Goal: Task Accomplishment & Management: Use online tool/utility

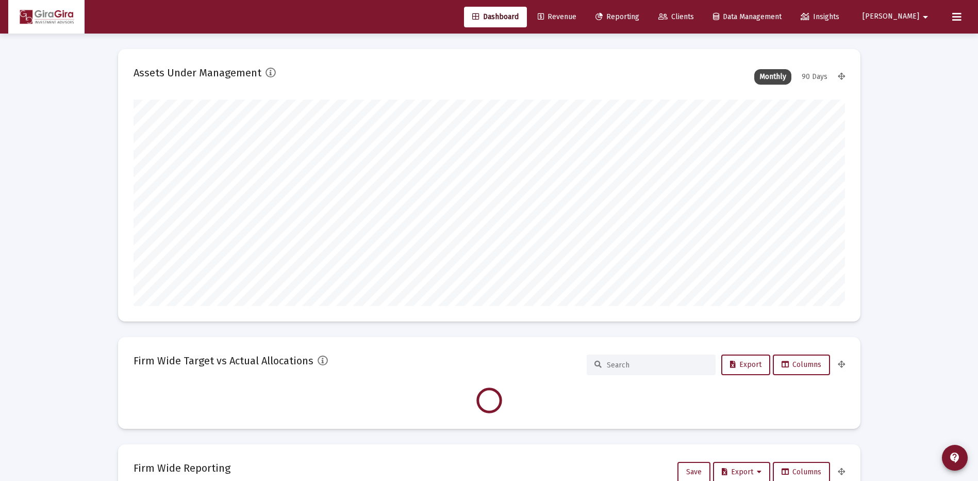
scroll to position [206, 712]
type input "[DATE]"
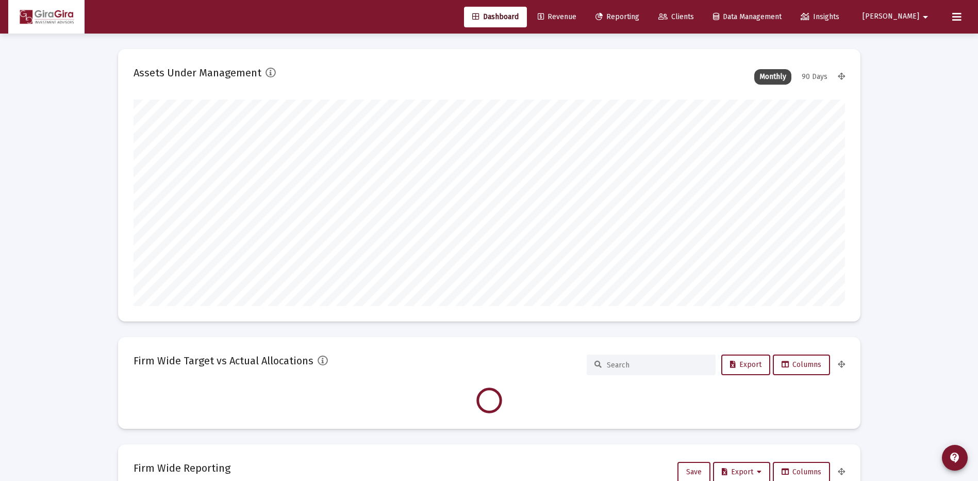
click at [639, 17] on span "Reporting" at bounding box center [618, 16] width 44 height 9
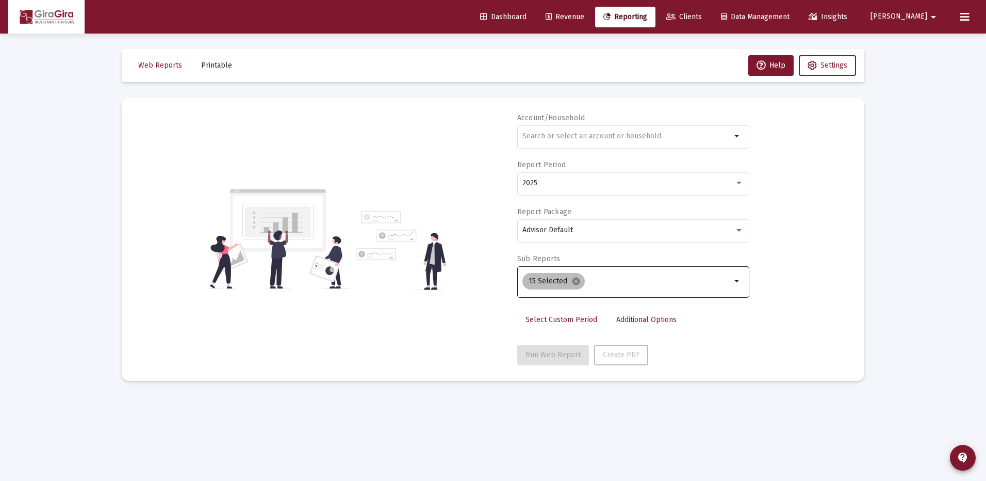
click at [573, 278] on mat-icon "cancel" at bounding box center [575, 280] width 9 height 9
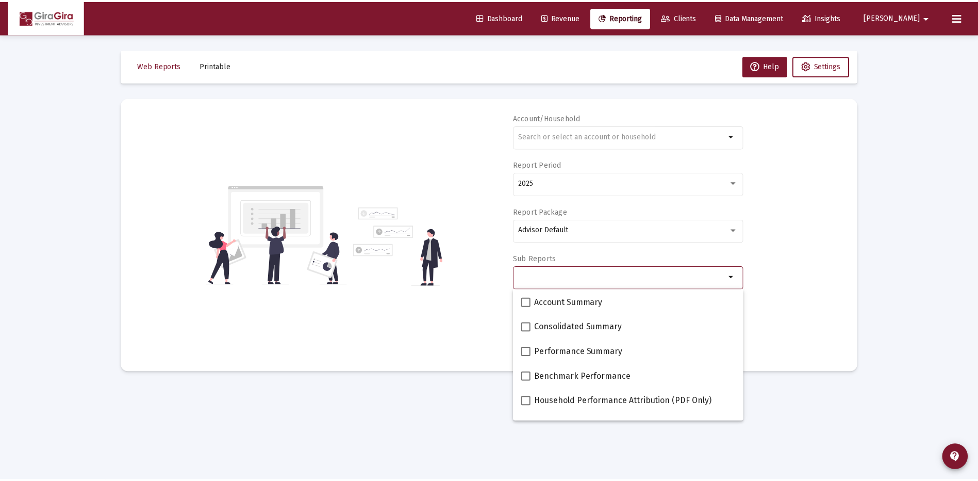
scroll to position [103, 0]
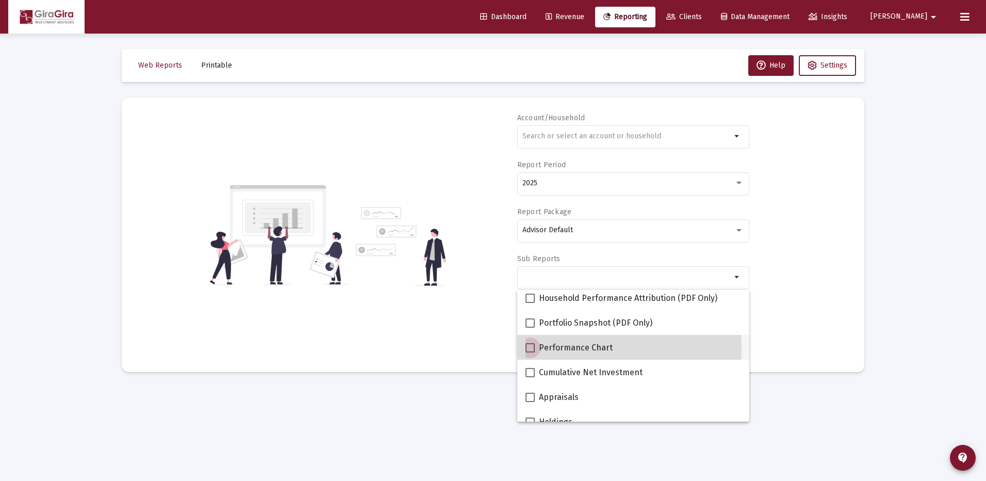
drag, startPoint x: 528, startPoint y: 347, endPoint x: 553, endPoint y: 342, distance: 25.7
click at [529, 346] on span at bounding box center [530, 347] width 9 height 9
click at [530, 352] on input "Performance Chart" at bounding box center [530, 352] width 1 height 1
checkbox input "true"
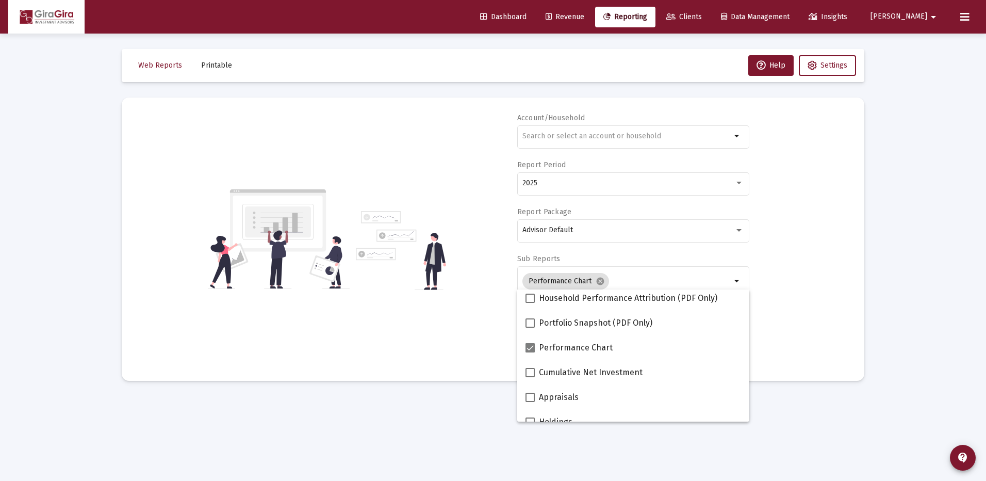
click at [790, 302] on div "Account/Household arrow_drop_down Report Period 2025 Report Package Advisor Def…" at bounding box center [493, 239] width 712 height 252
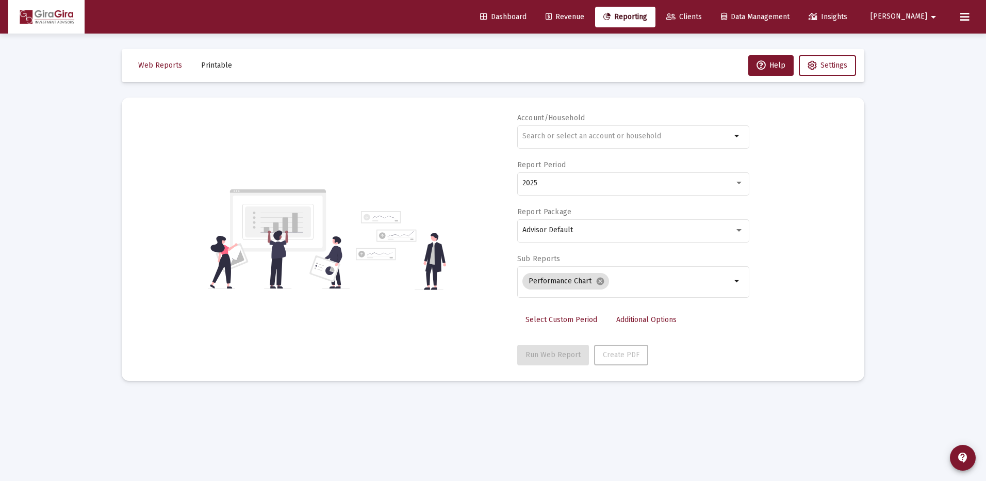
click at [621, 317] on span "Additional Options" at bounding box center [646, 319] width 60 height 9
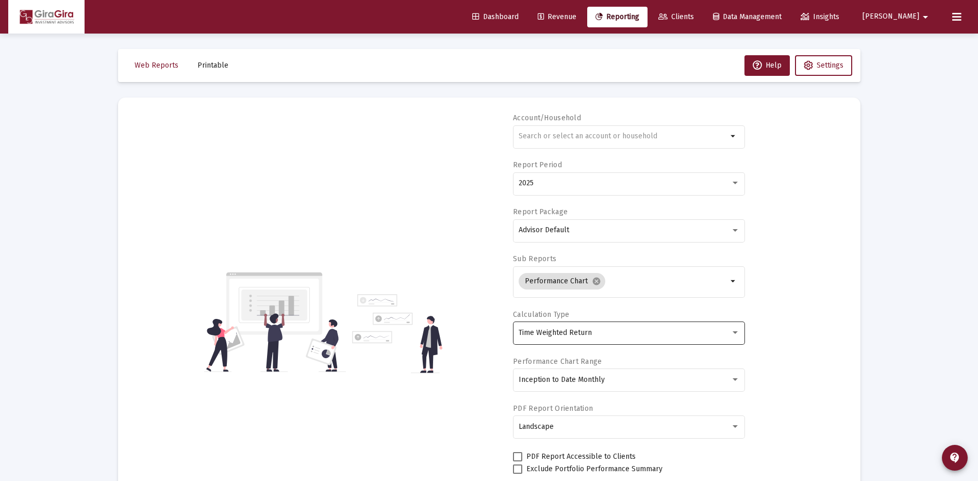
click at [564, 332] on span "Time Weighted Return" at bounding box center [555, 332] width 73 height 9
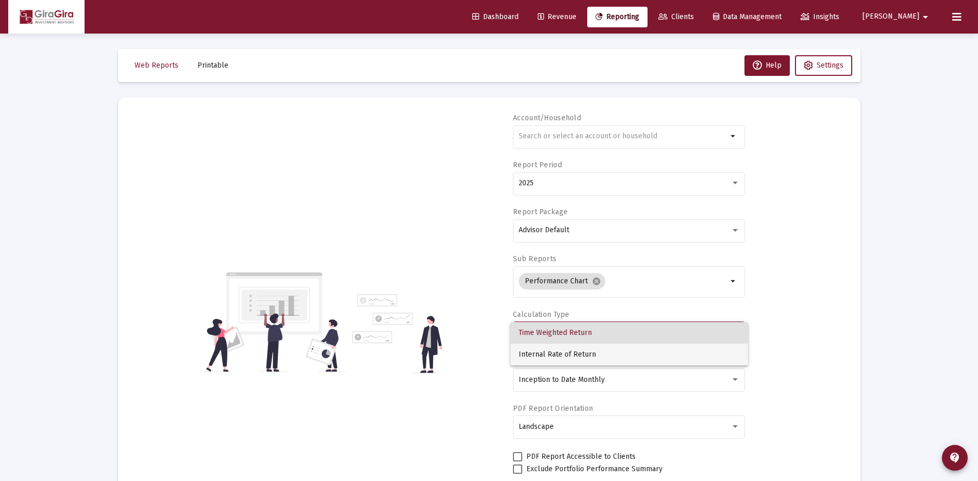
click at [565, 351] on span "Internal Rate of Return" at bounding box center [629, 354] width 221 height 22
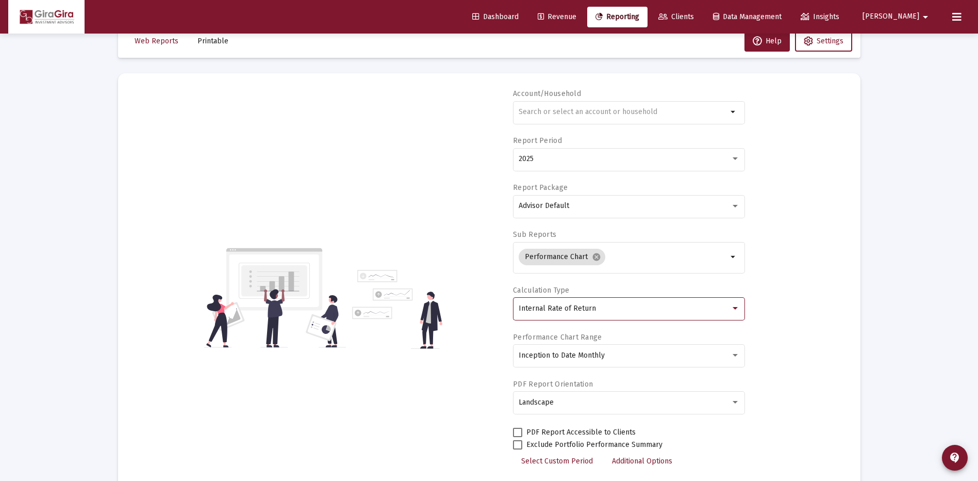
scroll to position [0, 0]
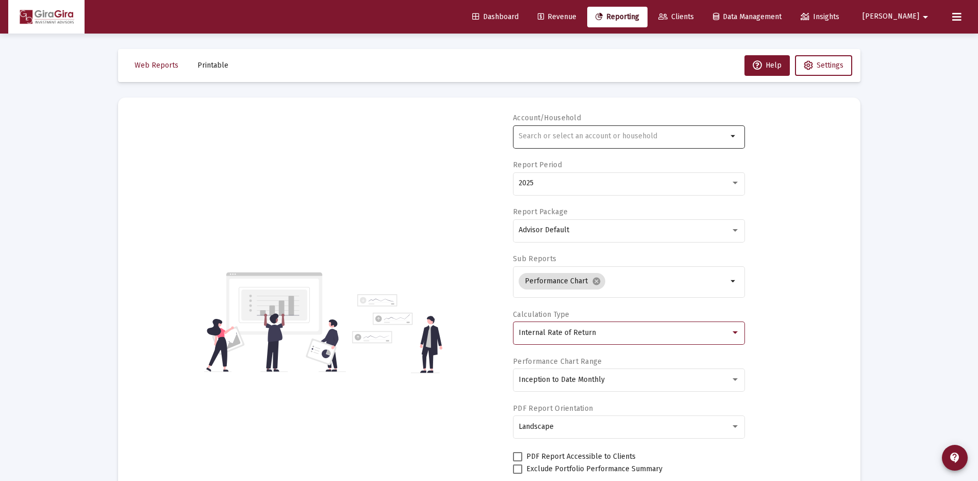
click at [529, 137] on input "text" at bounding box center [623, 136] width 209 height 8
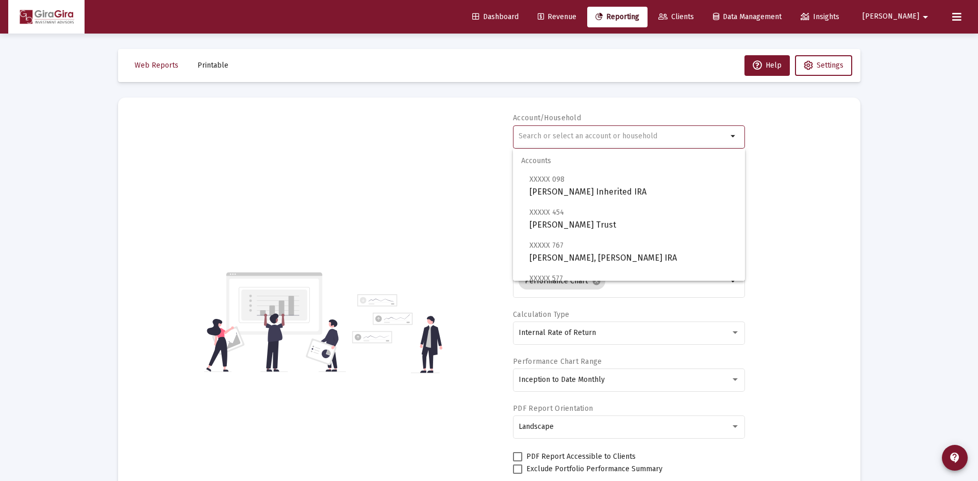
click at [454, 231] on div "Account/Household arrow_drop_down Report Period 2025 Report Package Advisor Def…" at bounding box center [490, 322] width 712 height 418
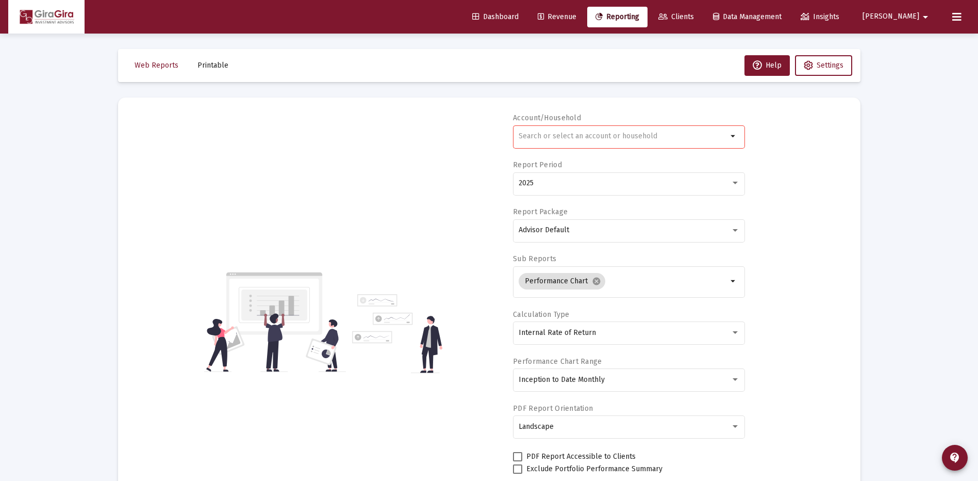
click at [540, 138] on input "text" at bounding box center [623, 136] width 209 height 8
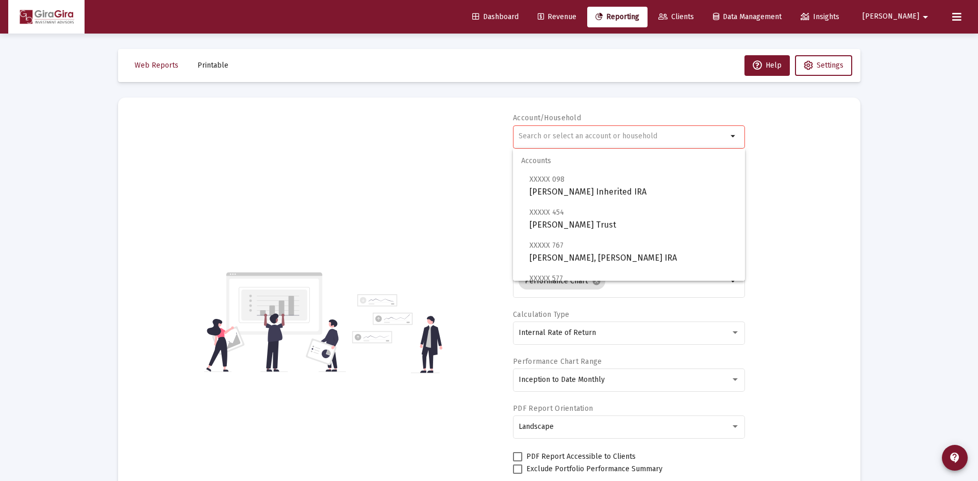
click at [532, 136] on input "text" at bounding box center [623, 136] width 209 height 8
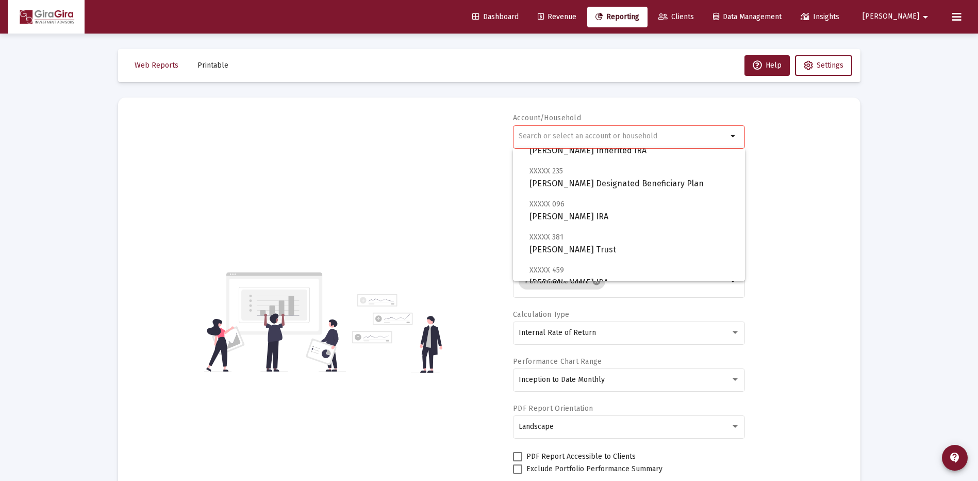
scroll to position [52, 0]
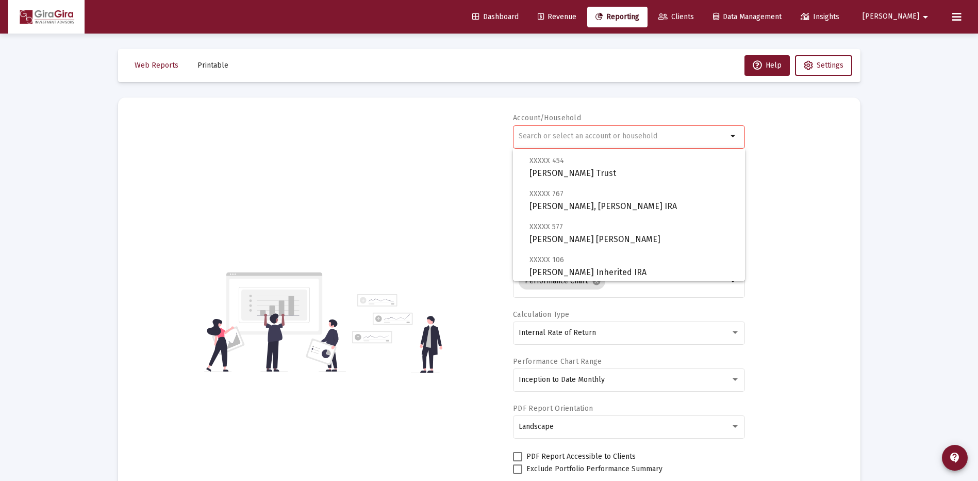
click at [524, 135] on input "text" at bounding box center [623, 136] width 209 height 8
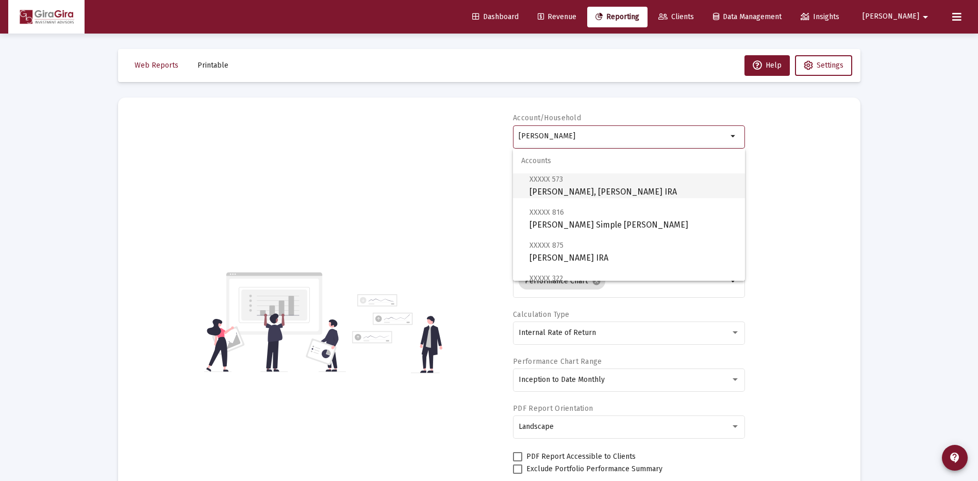
click at [581, 187] on span "XXXXX 573 [PERSON_NAME], [PERSON_NAME] IRA" at bounding box center [633, 185] width 207 height 25
type input "[PERSON_NAME], [PERSON_NAME] IRA"
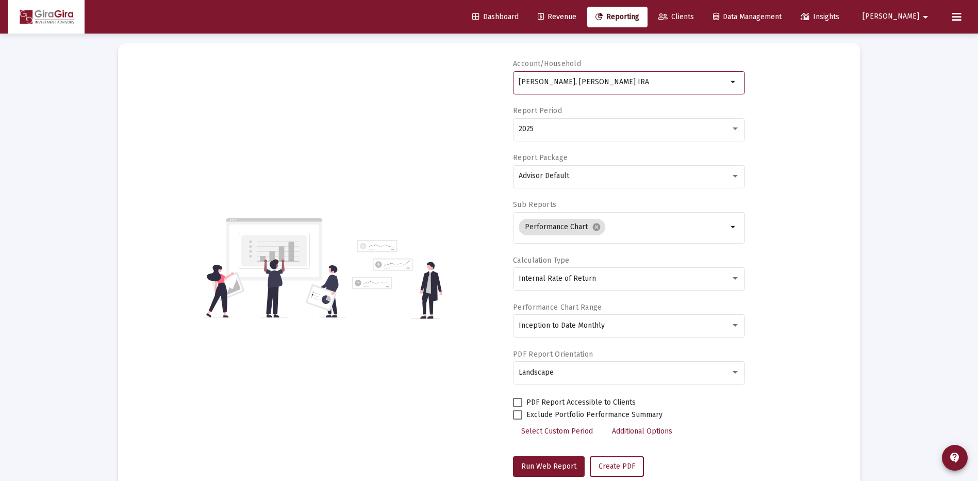
scroll to position [81, 0]
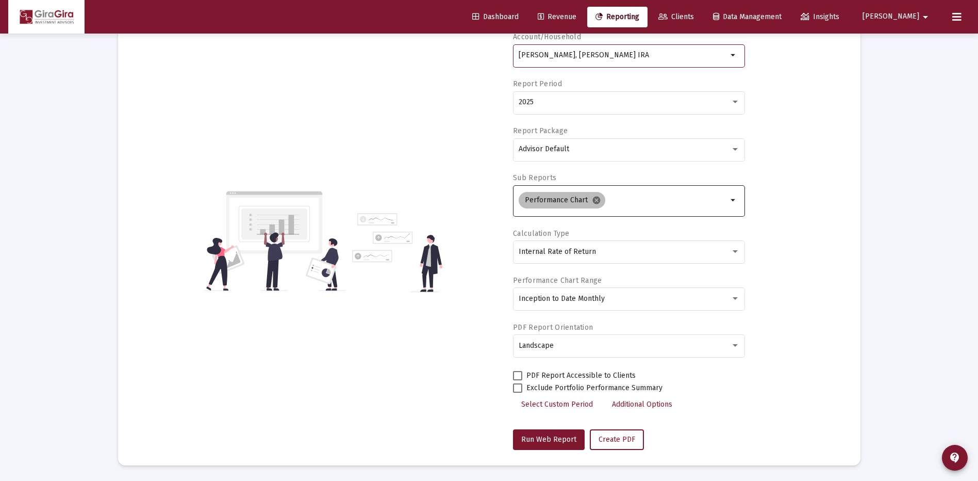
click at [596, 200] on mat-icon "cancel" at bounding box center [596, 199] width 9 height 9
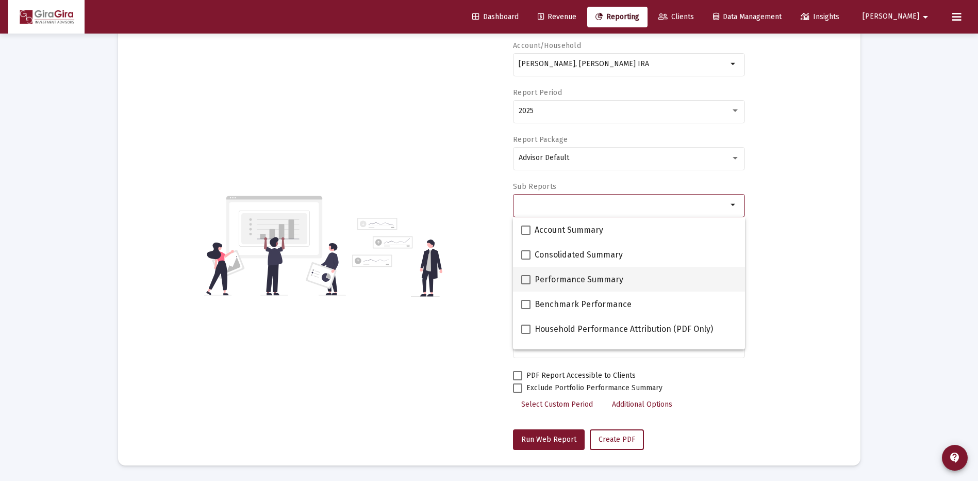
scroll to position [52, 0]
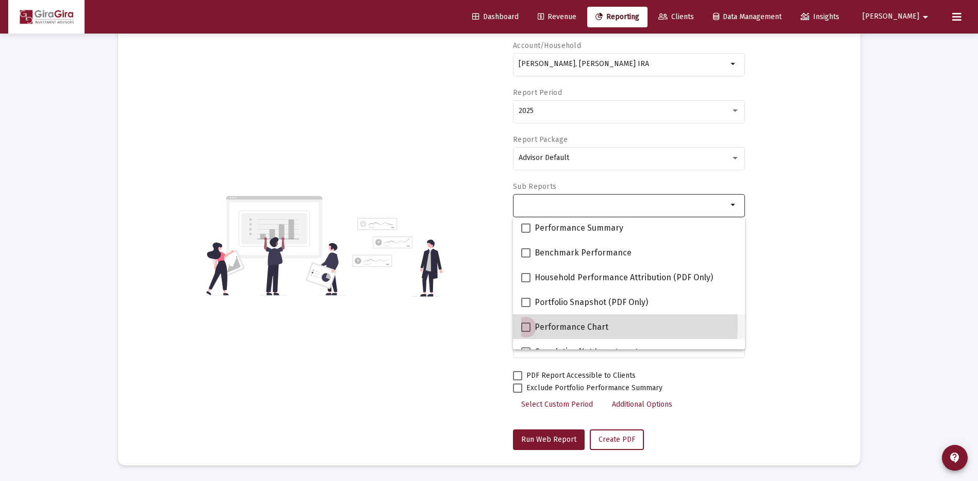
click at [525, 326] on span at bounding box center [525, 326] width 9 height 9
click at [526, 332] on input "Performance Chart" at bounding box center [526, 332] width 1 height 1
checkbox input "true"
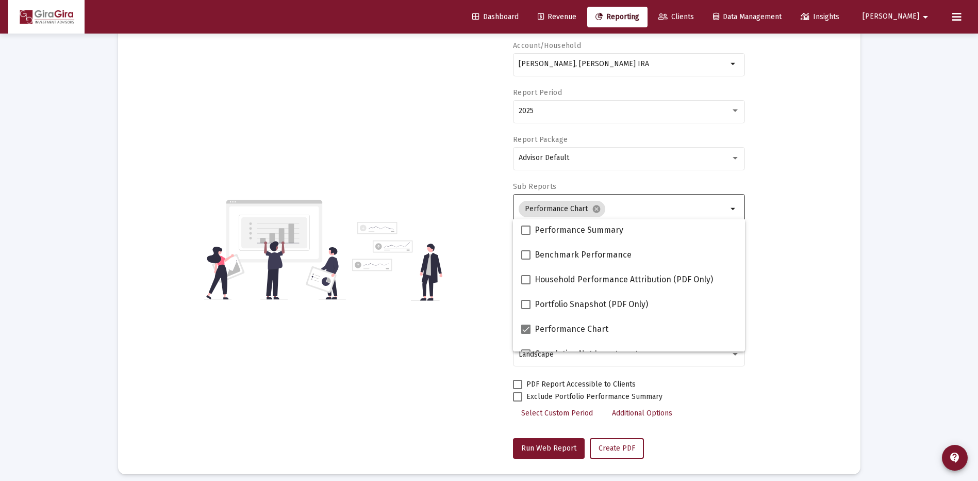
scroll to position [81, 0]
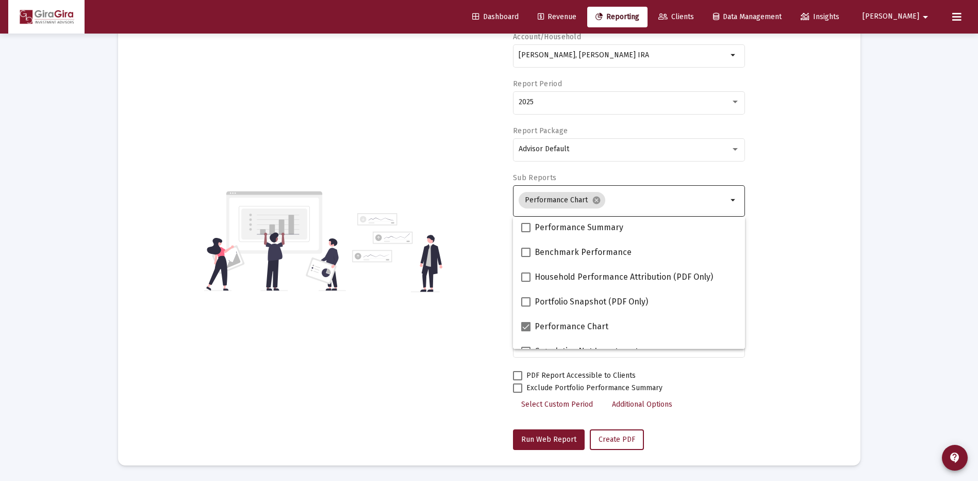
click at [777, 368] on div "Account/[PERSON_NAME], [PERSON_NAME] IRA arrow_drop_down Report Period 2025 Rep…" at bounding box center [490, 241] width 712 height 418
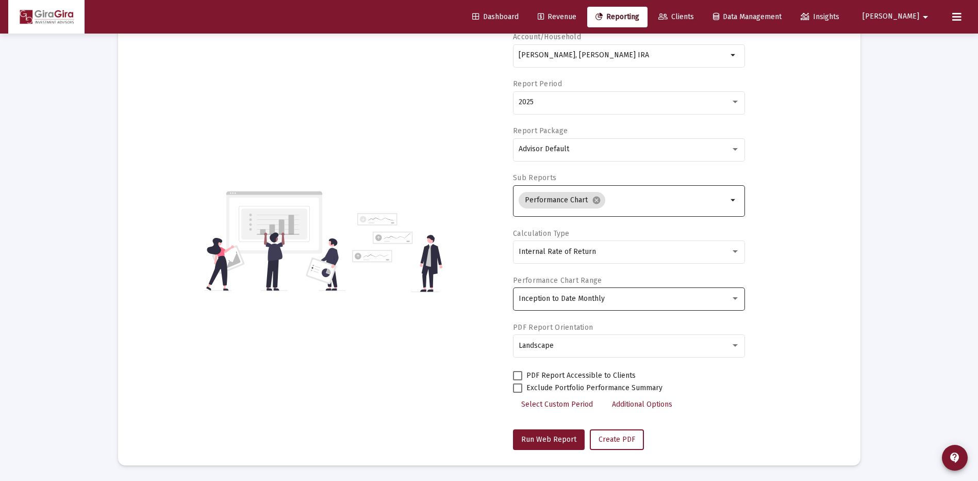
click at [734, 299] on div at bounding box center [735, 298] width 5 height 3
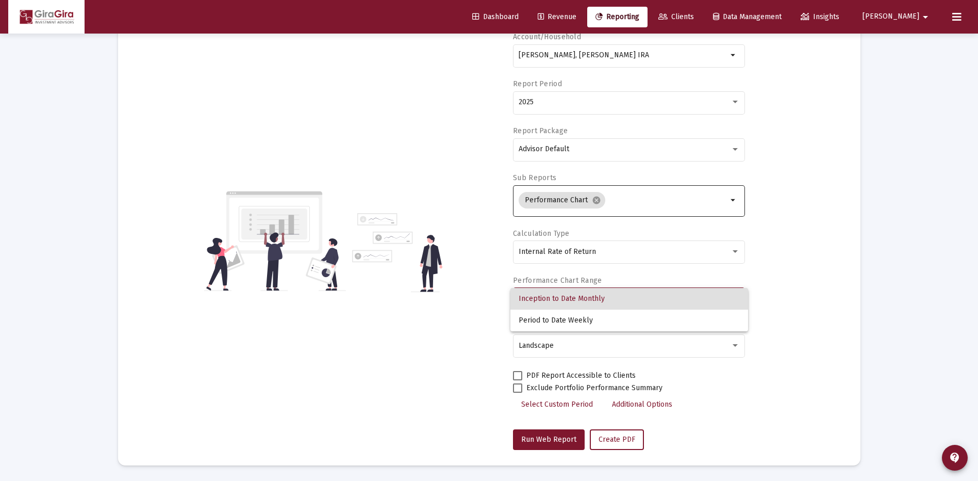
click at [805, 319] on div at bounding box center [489, 240] width 978 height 481
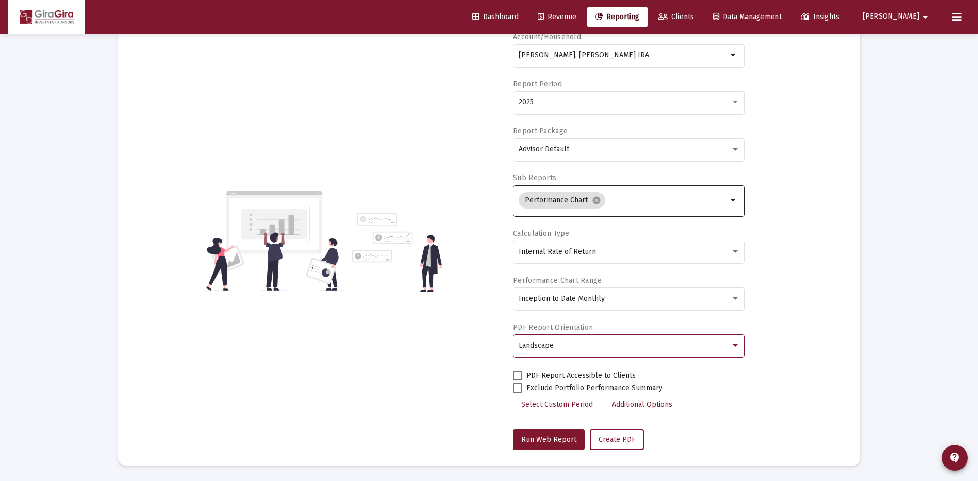
click at [602, 348] on div "Landscape" at bounding box center [625, 345] width 212 height 8
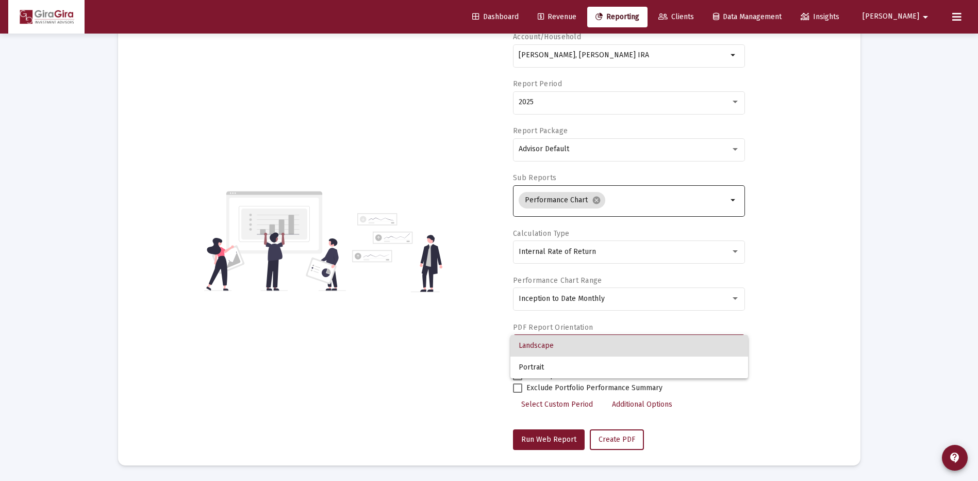
click at [808, 353] on div at bounding box center [489, 240] width 978 height 481
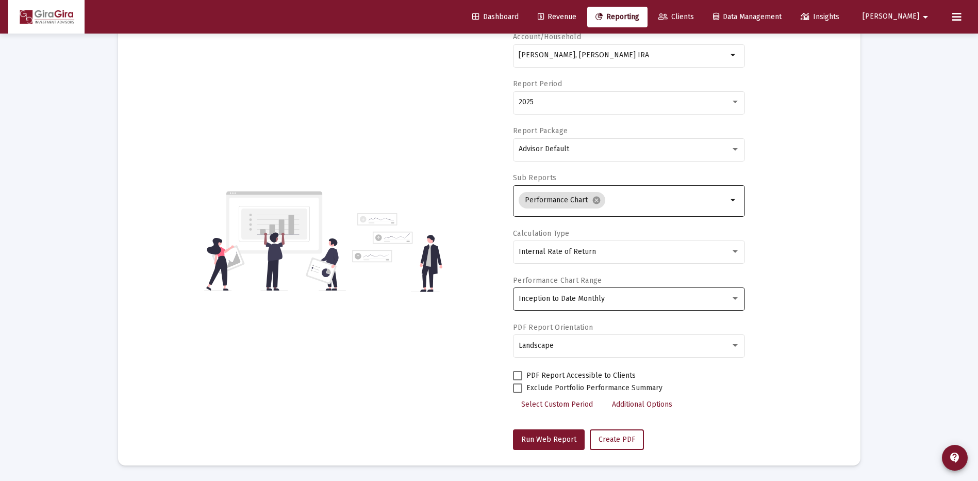
click at [579, 296] on span "Inception to Date Monthly" at bounding box center [562, 298] width 86 height 9
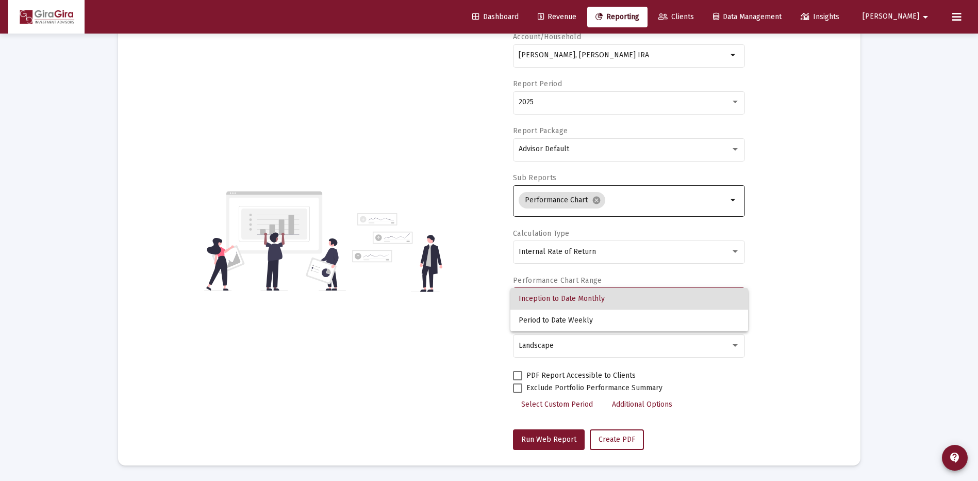
click at [806, 330] on div at bounding box center [489, 240] width 978 height 481
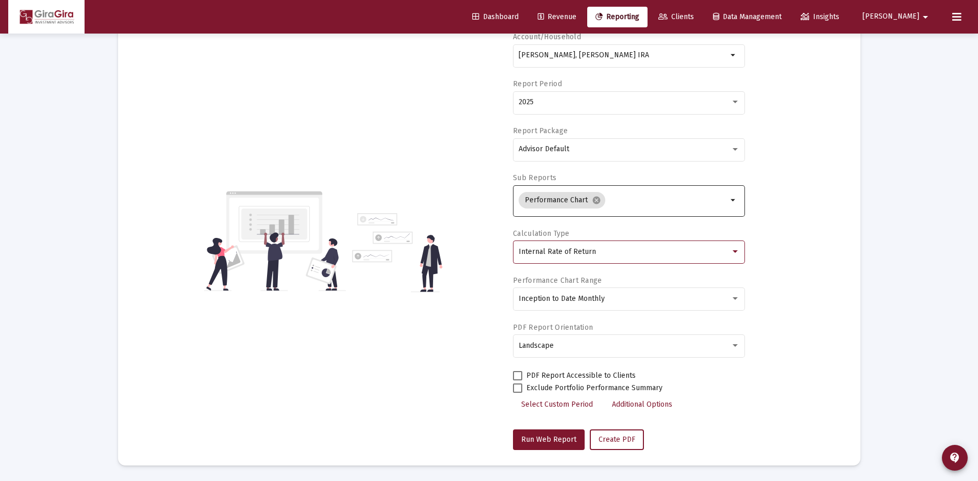
click at [614, 253] on div "Internal Rate of Return" at bounding box center [625, 252] width 212 height 8
click at [580, 251] on span "Internal Rate of Return" at bounding box center [629, 252] width 221 height 22
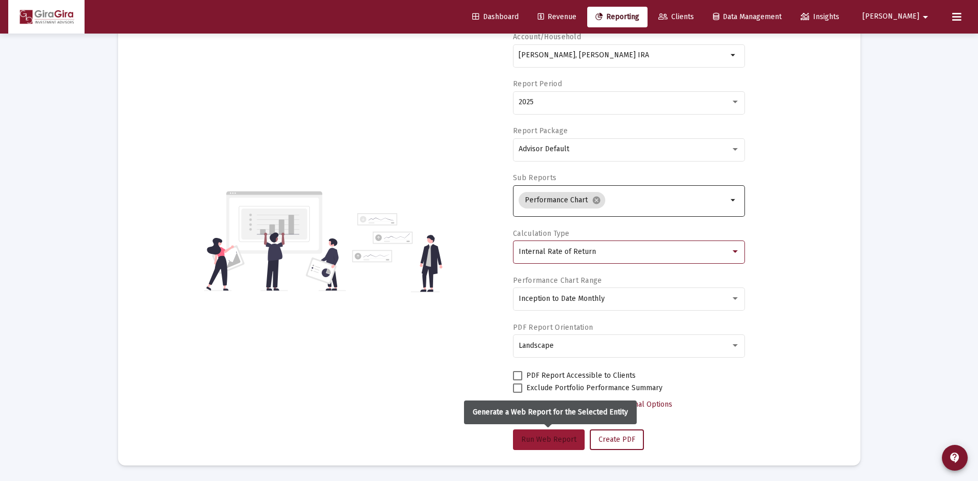
click at [567, 437] on span "Run Web Report" at bounding box center [548, 439] width 55 height 9
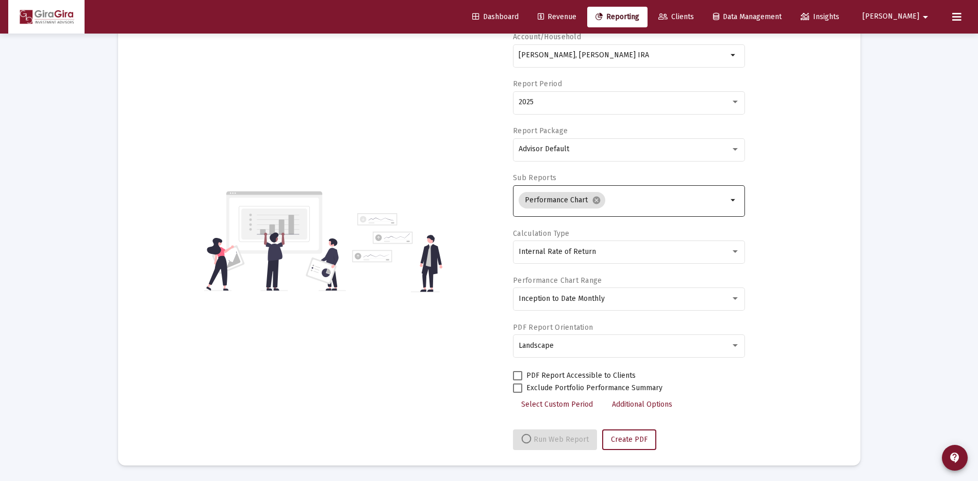
select select "View all"
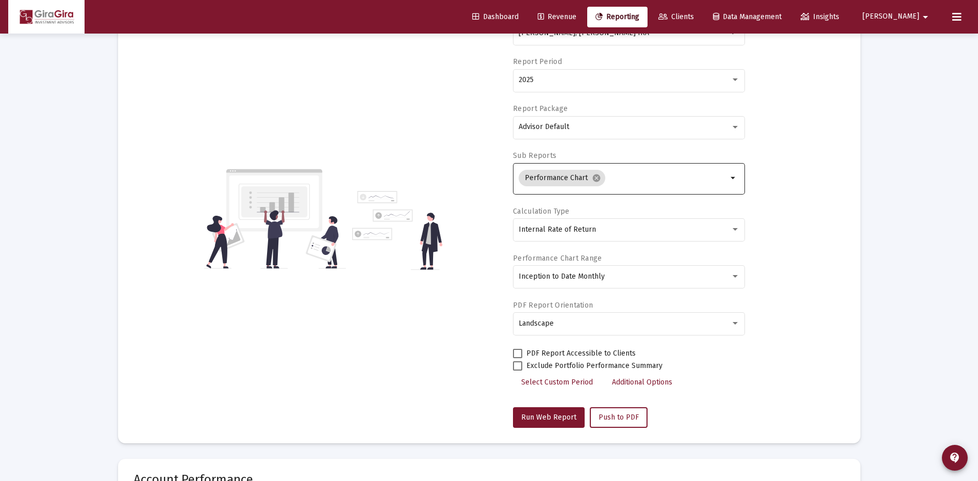
scroll to position [0, 0]
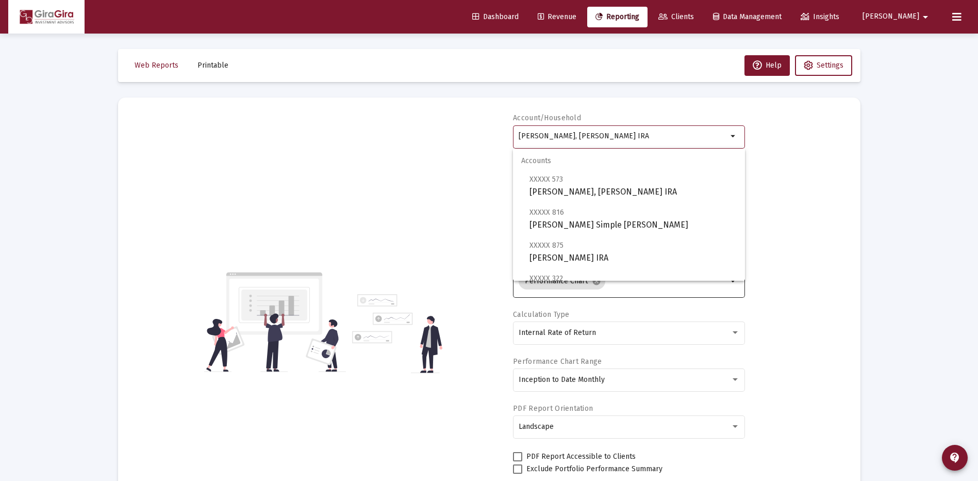
drag, startPoint x: 638, startPoint y: 139, endPoint x: 1080, endPoint y: 151, distance: 442.1
click at [978, 151] on html "Dashboard Revenue Reporting Clients Data Management Insights [PERSON_NAME] Inte…" at bounding box center [489, 240] width 978 height 481
click at [611, 223] on span "XXXXX 970 May, [PERSON_NAME] Designated Beneficiary Plan" at bounding box center [633, 218] width 207 height 25
type input "May, [PERSON_NAME] Designated Beneficiary Plan"
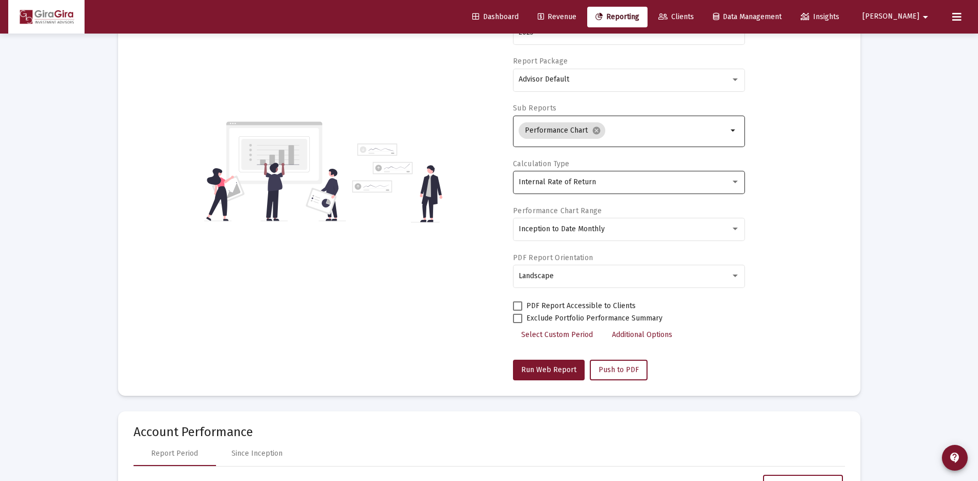
scroll to position [155, 0]
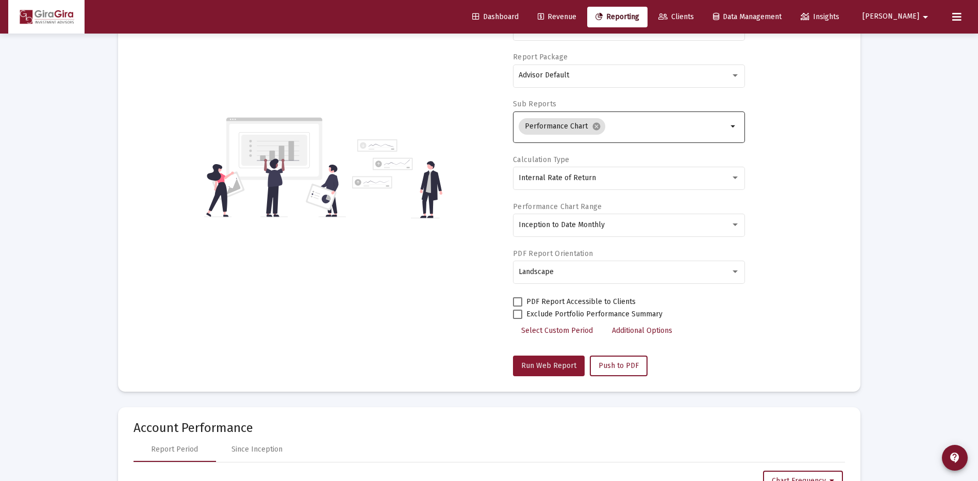
click at [549, 364] on span "Run Web Report" at bounding box center [548, 365] width 55 height 9
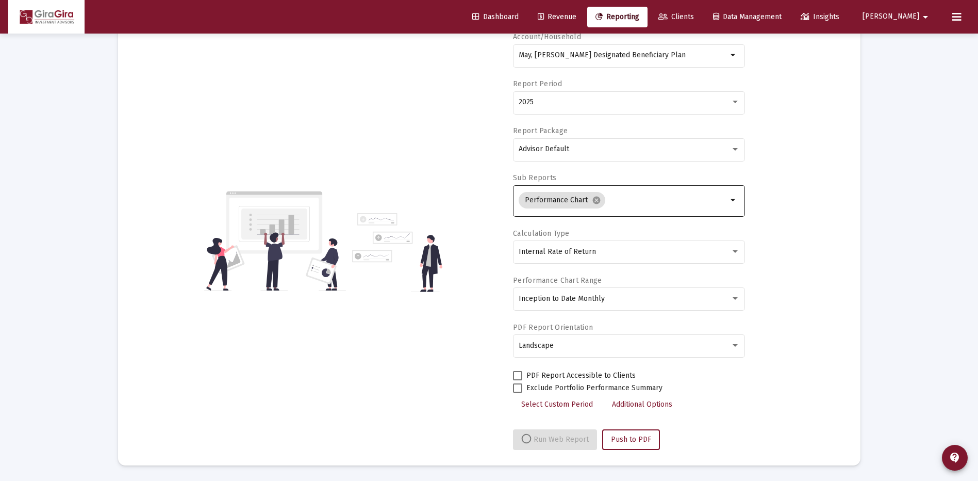
select select "View all"
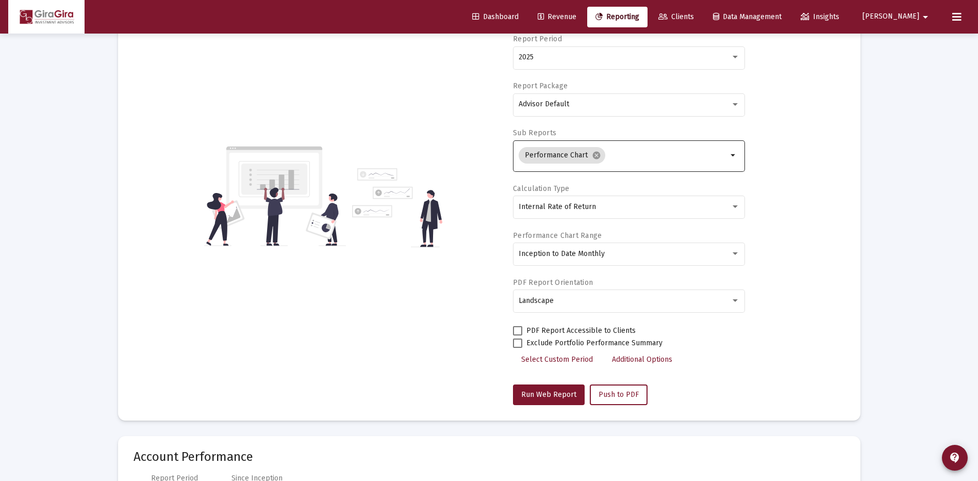
scroll to position [0, 0]
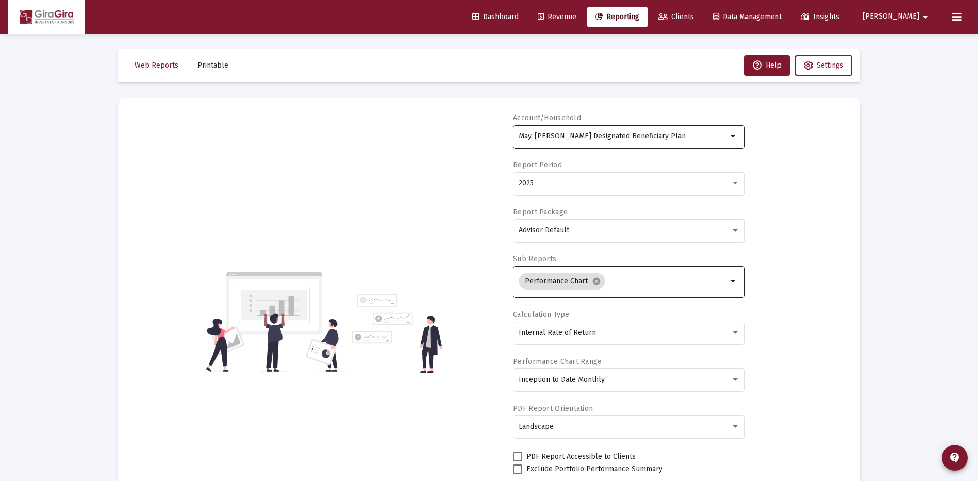
click at [581, 137] on input "May, [PERSON_NAME] Designated Beneficiary Plan" at bounding box center [623, 136] width 209 height 8
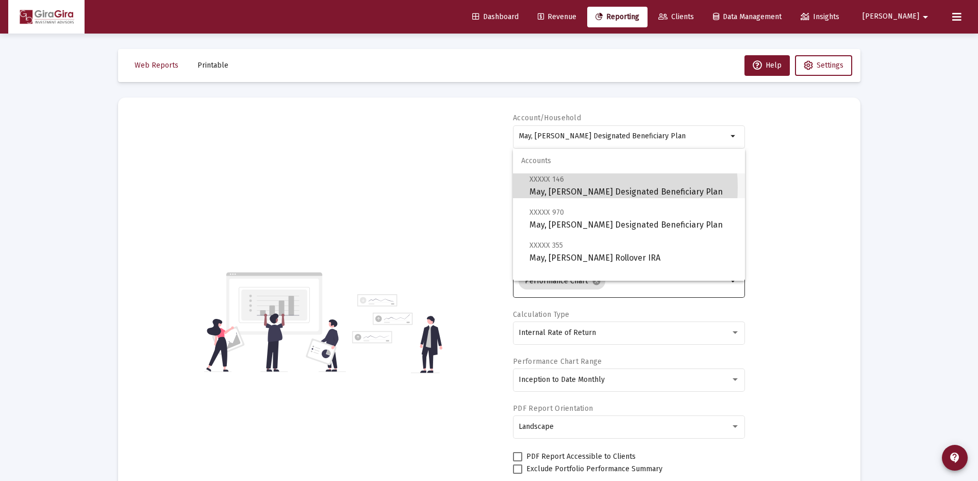
click at [571, 187] on span "XXXXX 146 May, [PERSON_NAME] Designated Beneficiary Plan" at bounding box center [633, 185] width 207 height 25
type input "May, [PERSON_NAME] Designated Beneficiary Plan"
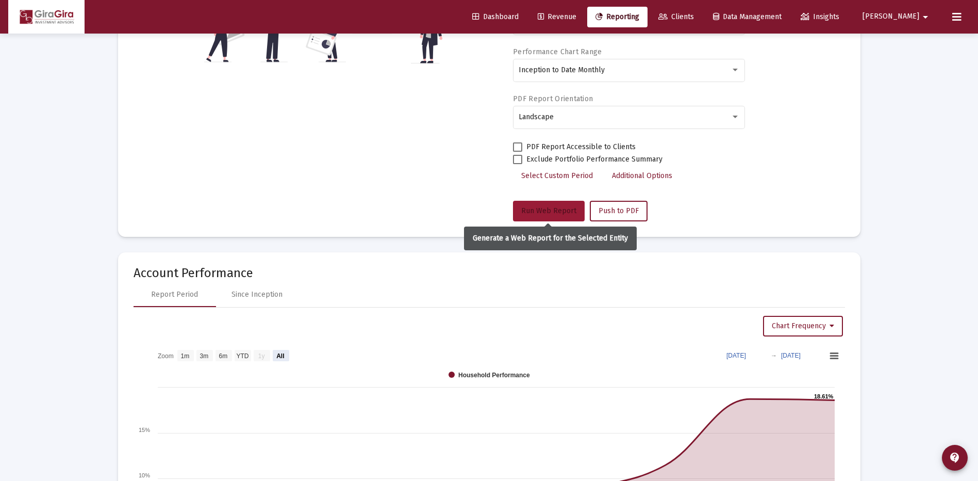
click at [544, 206] on button "Run Web Report" at bounding box center [549, 211] width 72 height 21
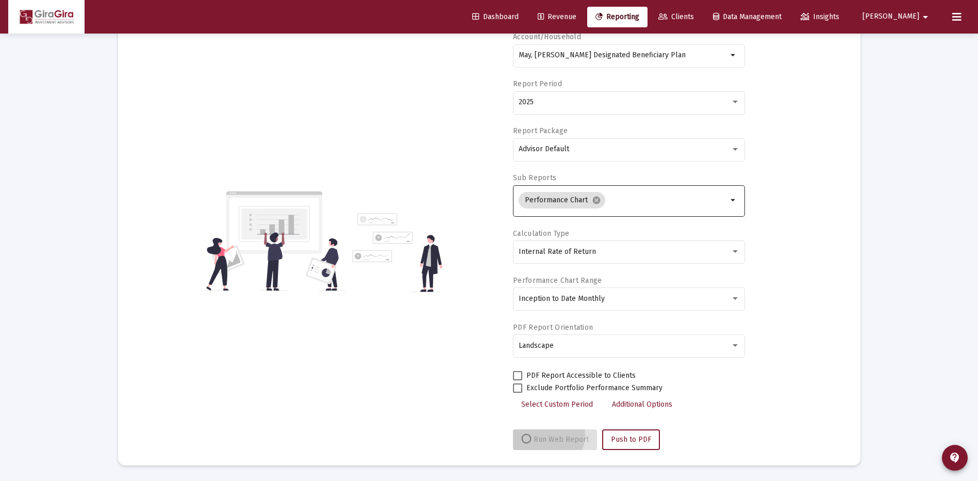
scroll to position [81, 0]
select select "View all"
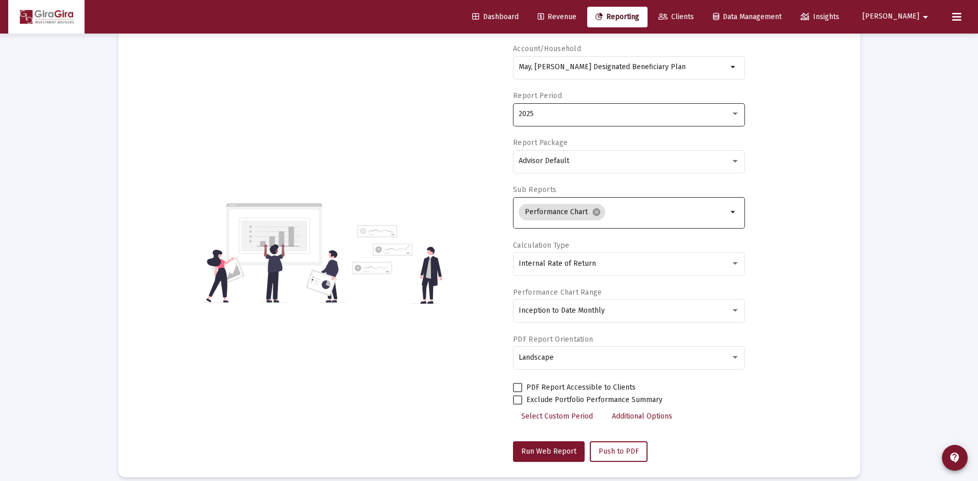
scroll to position [0, 0]
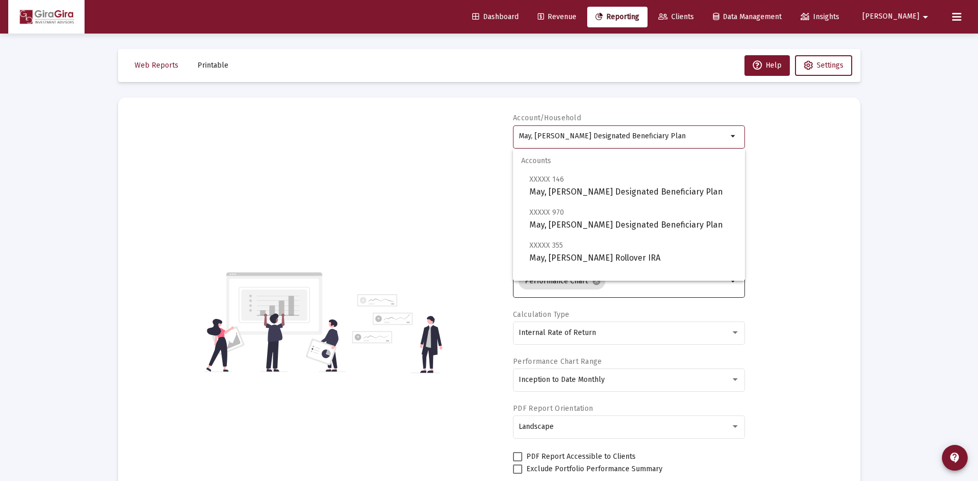
drag, startPoint x: 519, startPoint y: 134, endPoint x: 1010, endPoint y: 103, distance: 491.9
click at [978, 103] on html "Dashboard Revenue Reporting Clients Data Management Insights [PERSON_NAME] Inte…" at bounding box center [489, 240] width 978 height 481
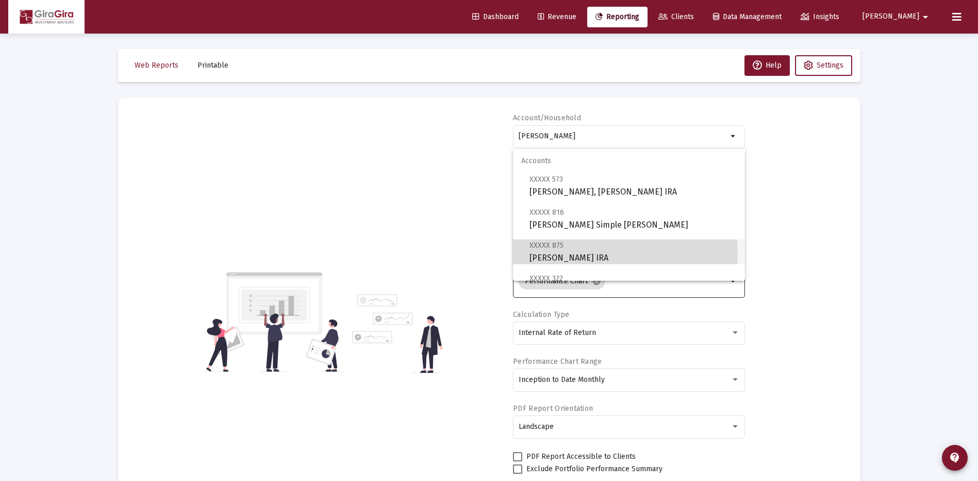
click at [602, 253] on span "XXXXX 875 [PERSON_NAME] IRA" at bounding box center [633, 251] width 207 height 25
type input "[PERSON_NAME] IRA"
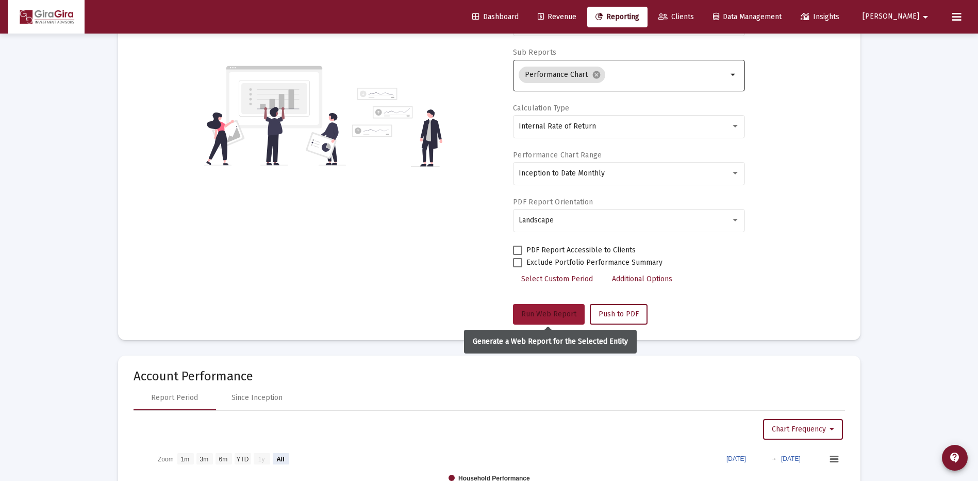
click at [560, 313] on span "Run Web Report" at bounding box center [548, 313] width 55 height 9
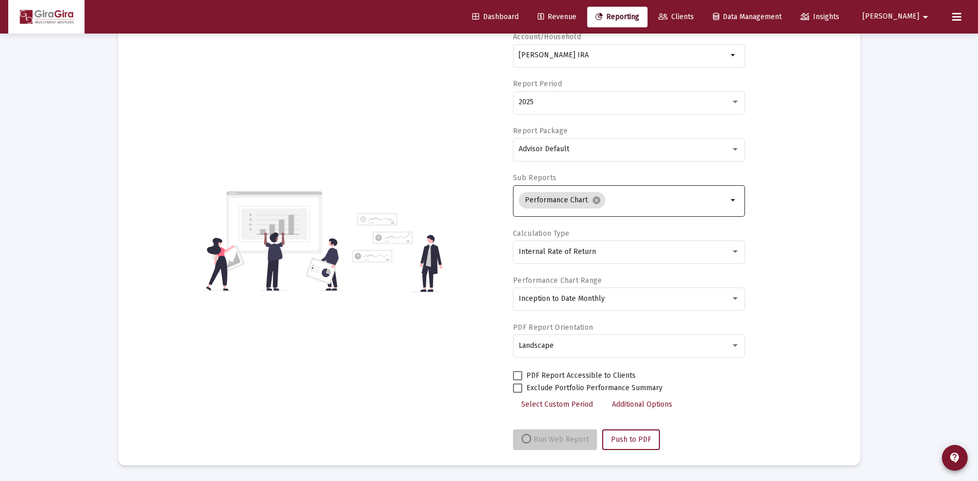
scroll to position [81, 0]
select select "View all"
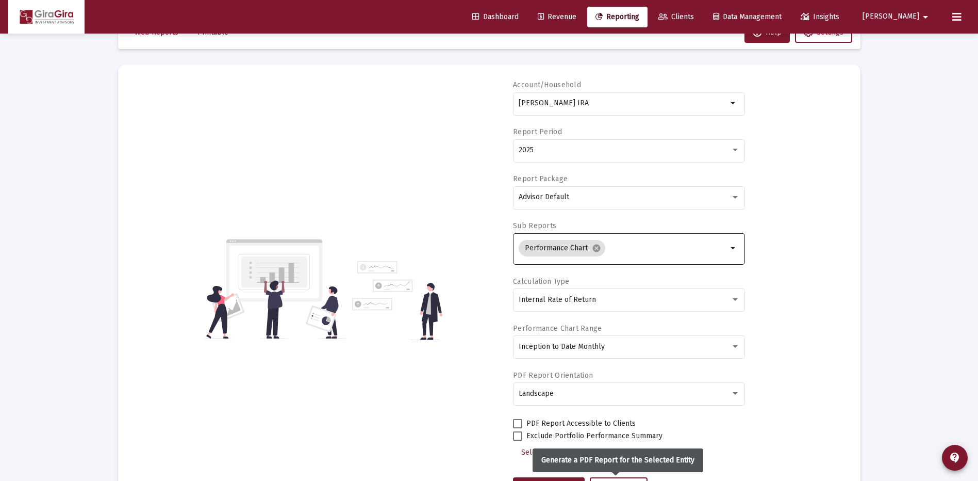
scroll to position [0, 0]
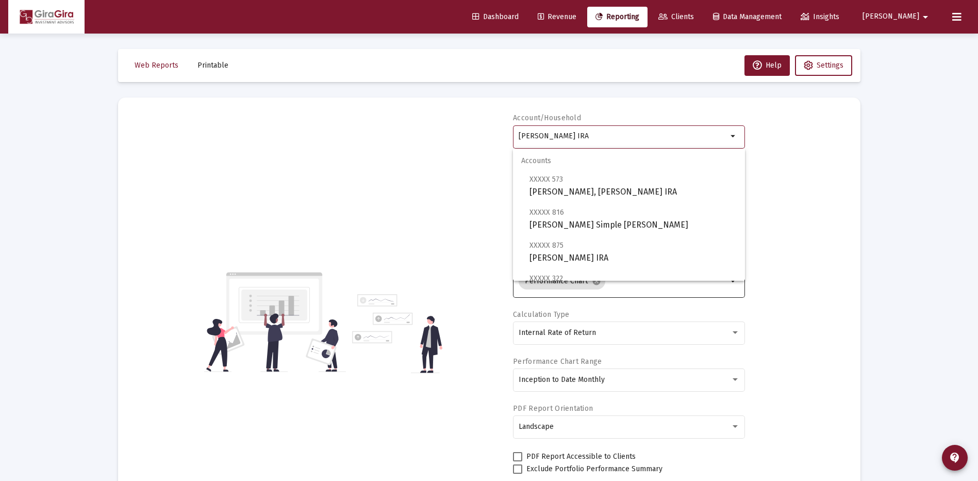
click at [531, 133] on input "[PERSON_NAME] IRA" at bounding box center [623, 136] width 209 height 8
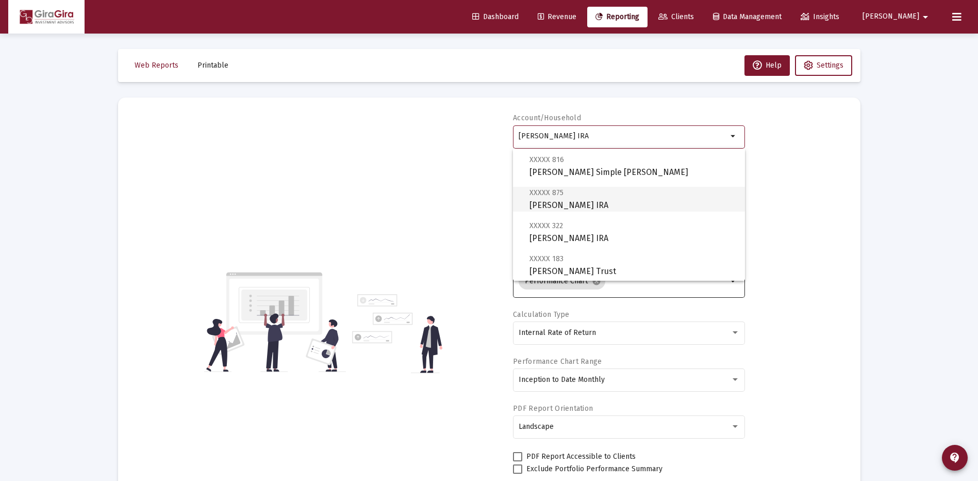
scroll to position [103, 0]
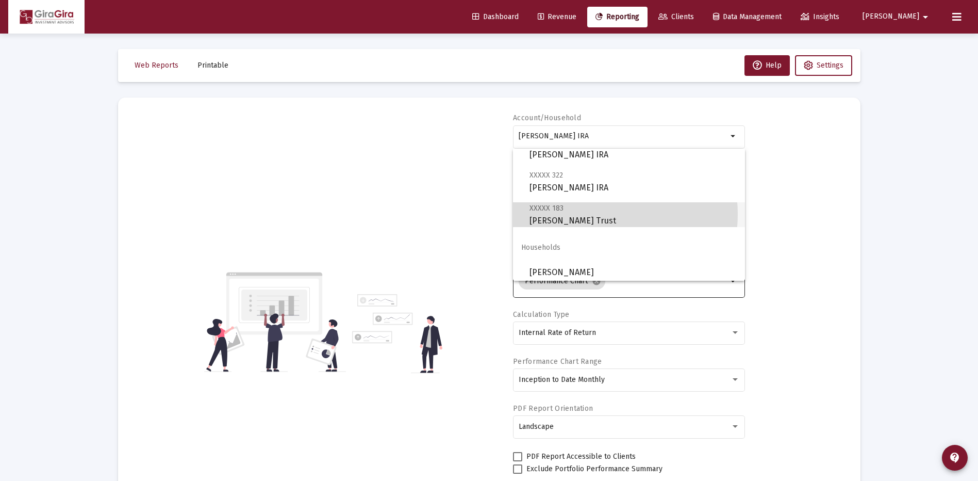
click at [586, 214] on span "XXXXX 183 [PERSON_NAME] Trust" at bounding box center [633, 214] width 207 height 25
type input "[PERSON_NAME] Trust"
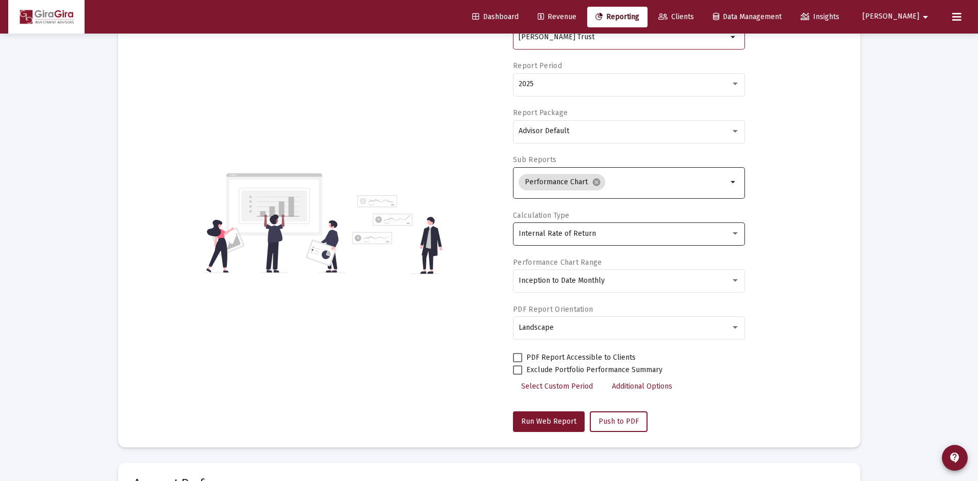
scroll to position [155, 0]
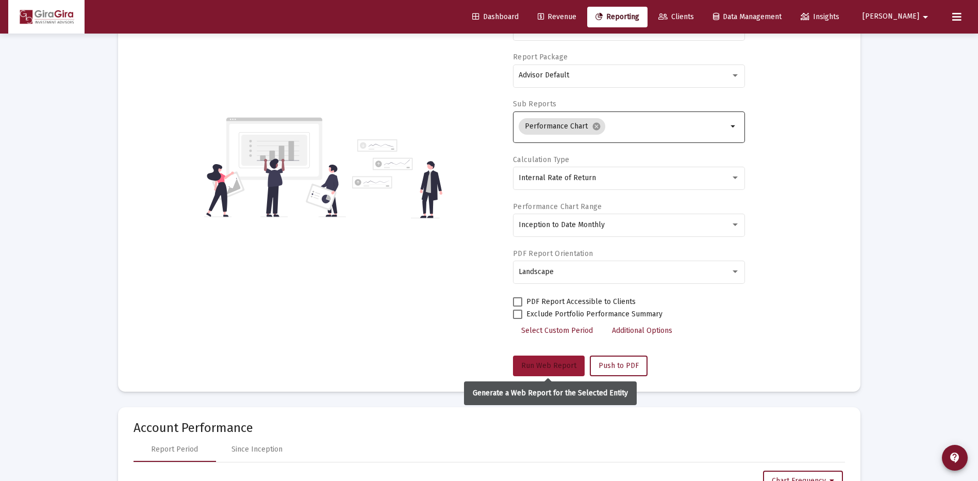
click at [549, 360] on button "Run Web Report" at bounding box center [549, 365] width 72 height 21
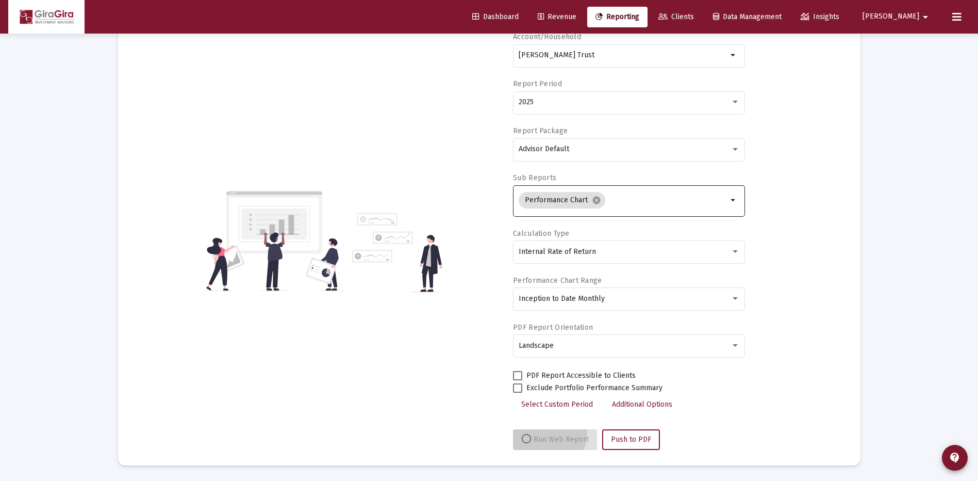
scroll to position [81, 0]
select select "View all"
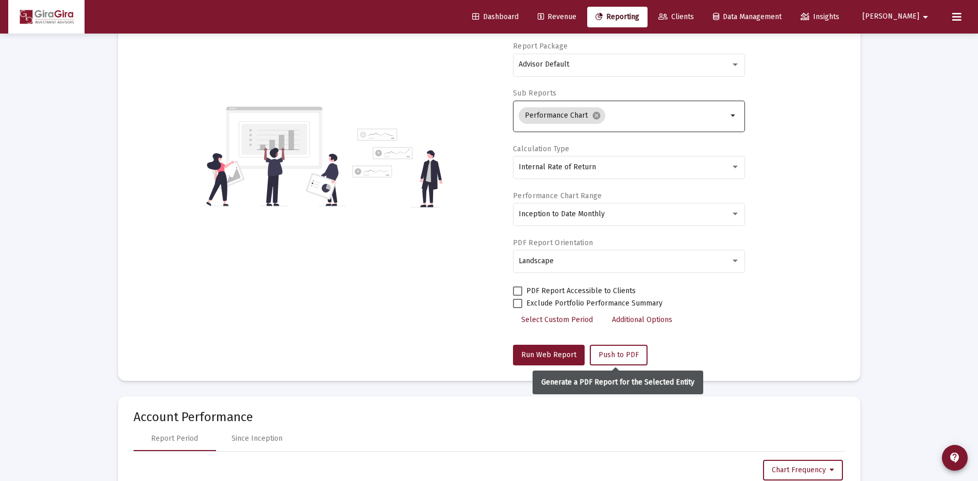
scroll to position [0, 0]
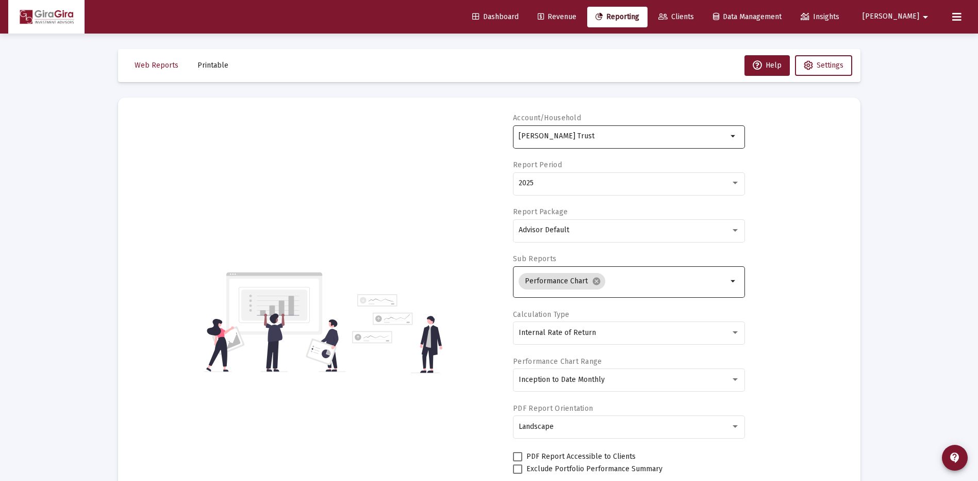
click at [551, 132] on div "[PERSON_NAME] Trust" at bounding box center [623, 135] width 209 height 25
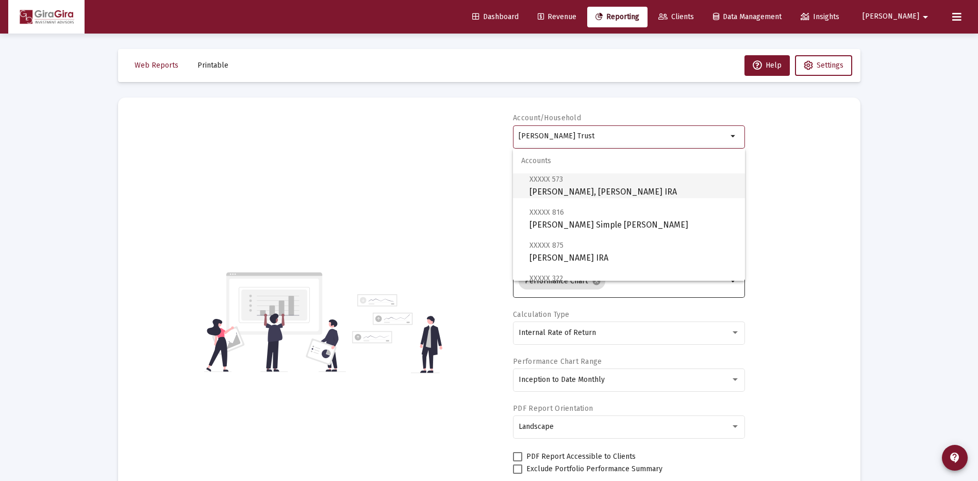
click at [582, 187] on span "XXXXX 573 [PERSON_NAME], [PERSON_NAME] IRA" at bounding box center [633, 185] width 207 height 25
type input "[PERSON_NAME], [PERSON_NAME] IRA"
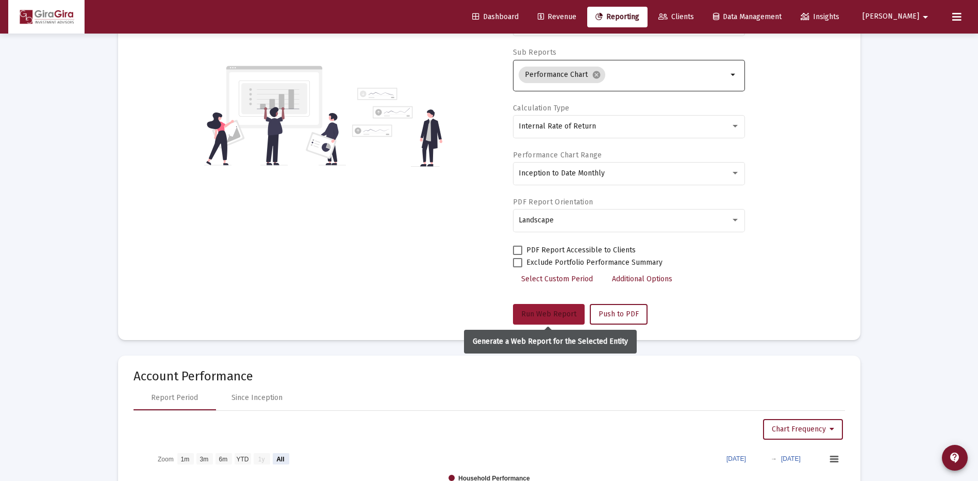
click at [559, 317] on span "Run Web Report" at bounding box center [548, 313] width 55 height 9
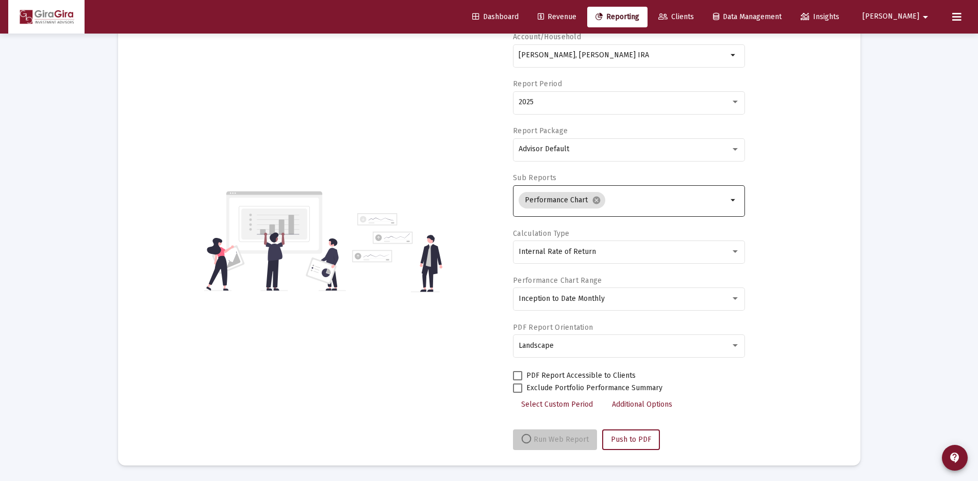
scroll to position [81, 0]
select select "View all"
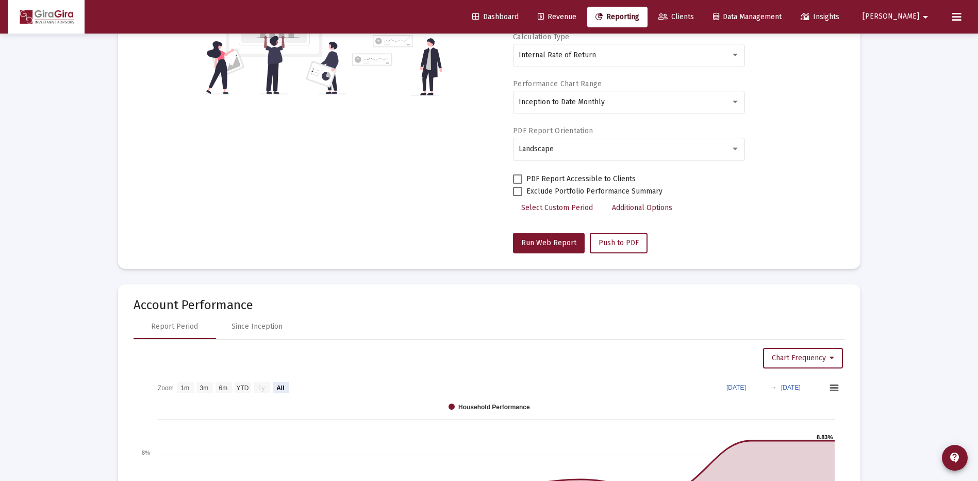
scroll to position [361, 0]
